Goal: Register for event/course

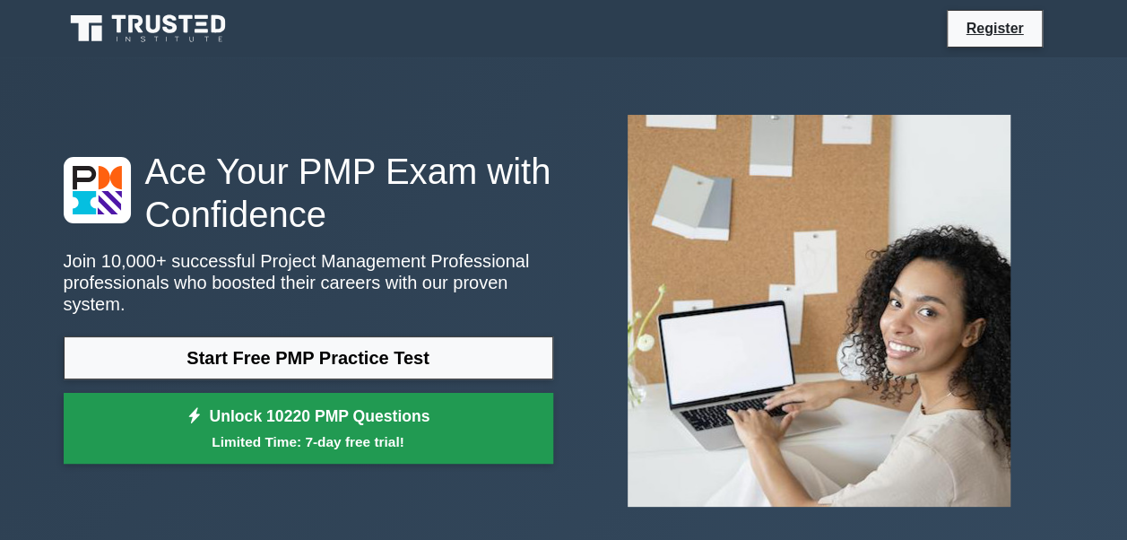
click at [407, 417] on link "Unlock 10220 PMP Questions Limited Time: 7-day free trial!" at bounding box center [308, 429] width 489 height 72
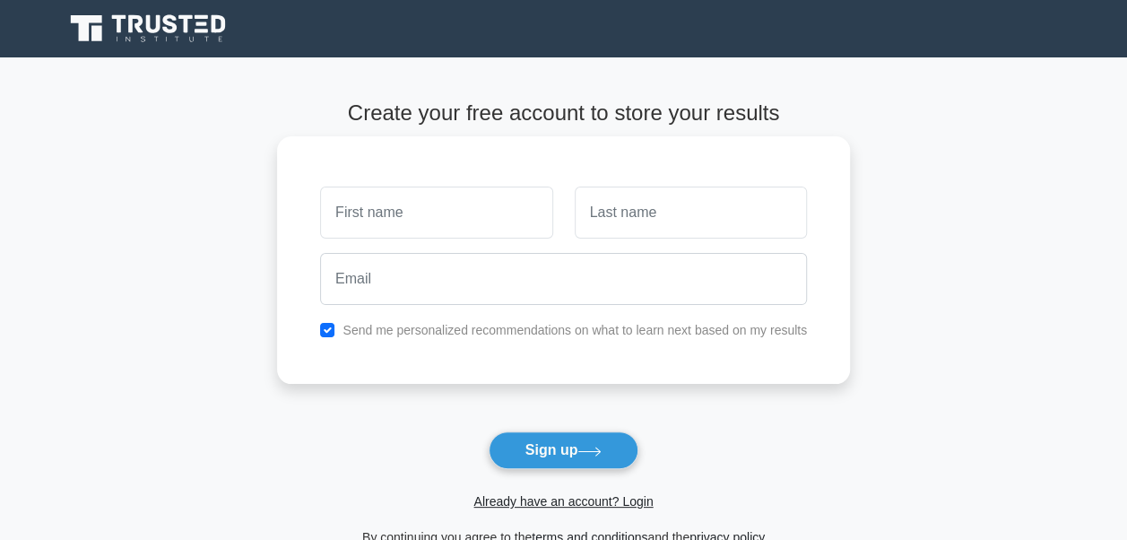
click at [389, 221] on input "text" at bounding box center [436, 212] width 232 height 52
type input "Yana"
click at [617, 192] on input "text" at bounding box center [691, 212] width 232 height 52
type input "Natalych"
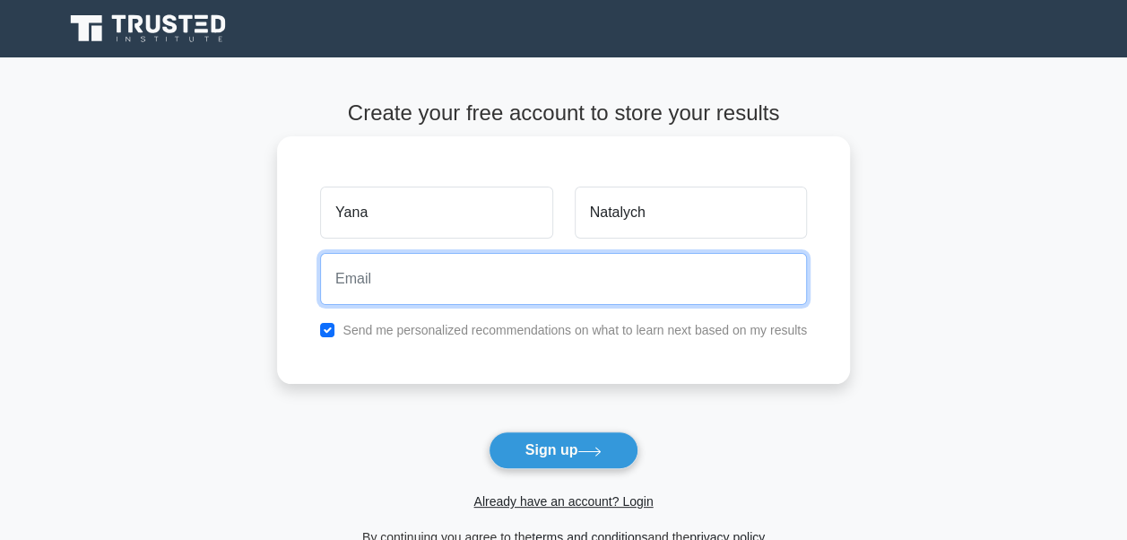
click at [489, 292] on input "email" at bounding box center [563, 279] width 487 height 52
type input "[EMAIL_ADDRESS][DOMAIN_NAME]"
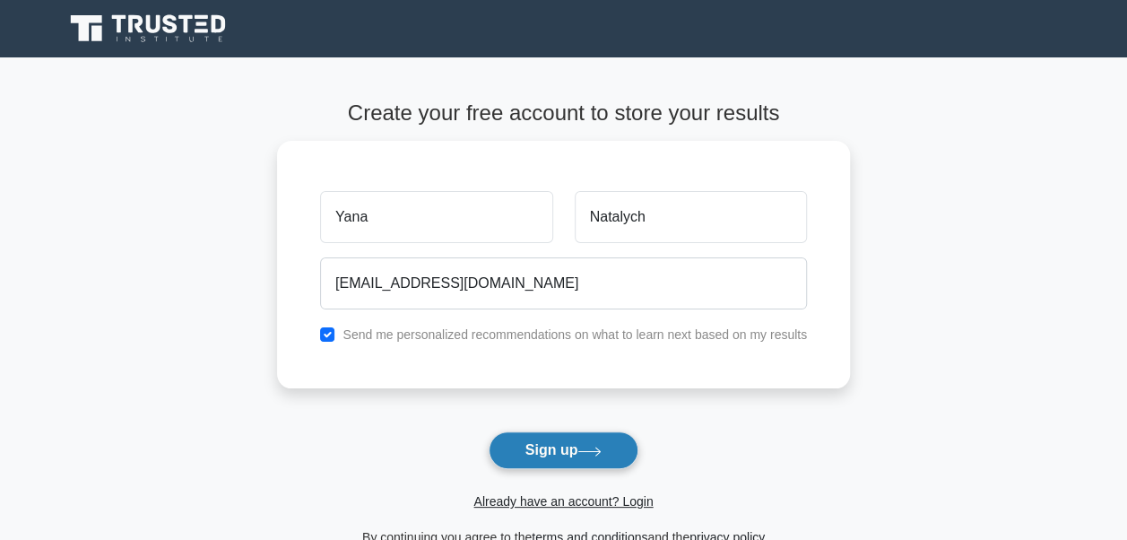
click at [545, 446] on button "Sign up" at bounding box center [564, 450] width 151 height 38
